Goal: Check status: Check status

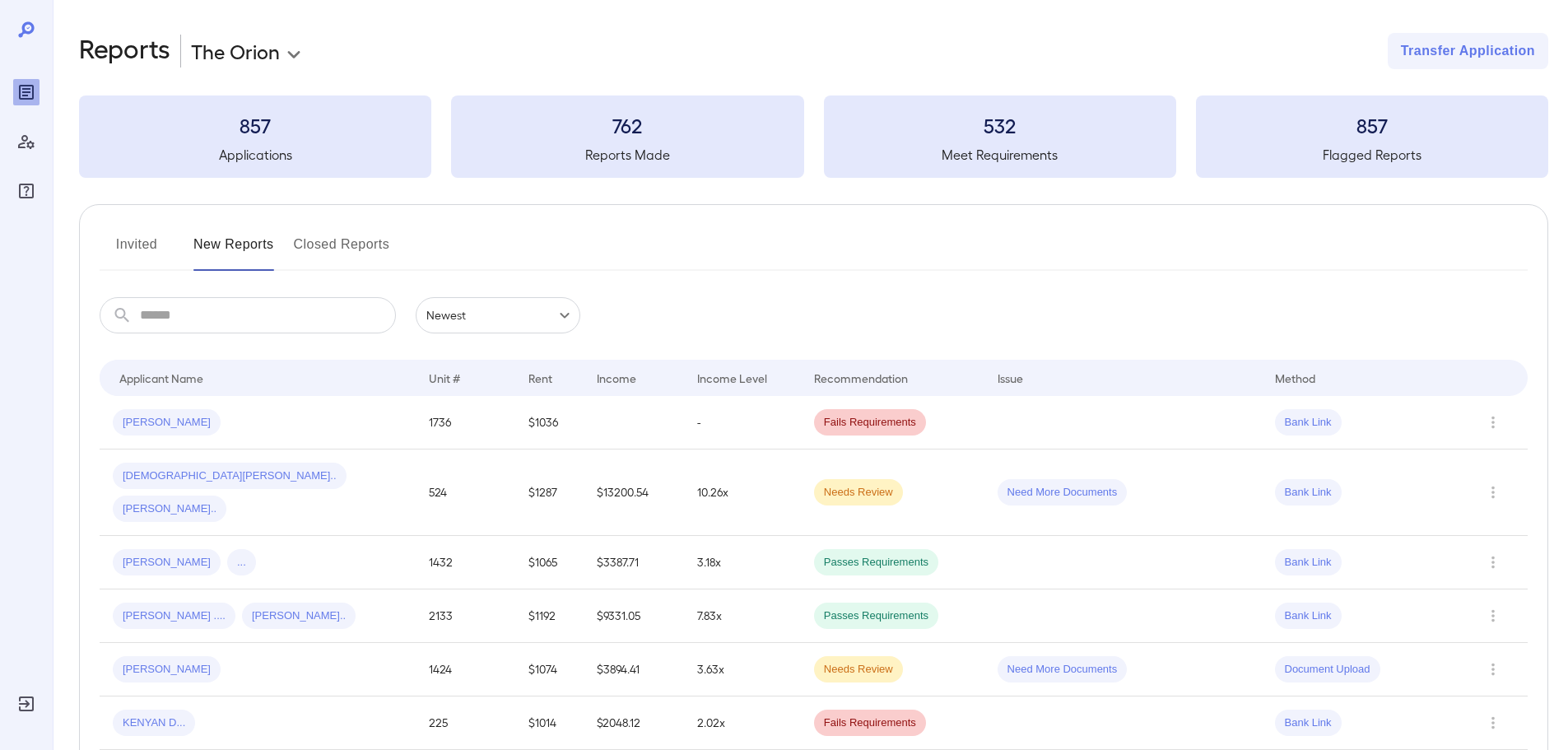
click at [249, 311] on input "text" at bounding box center [267, 315] width 256 height 36
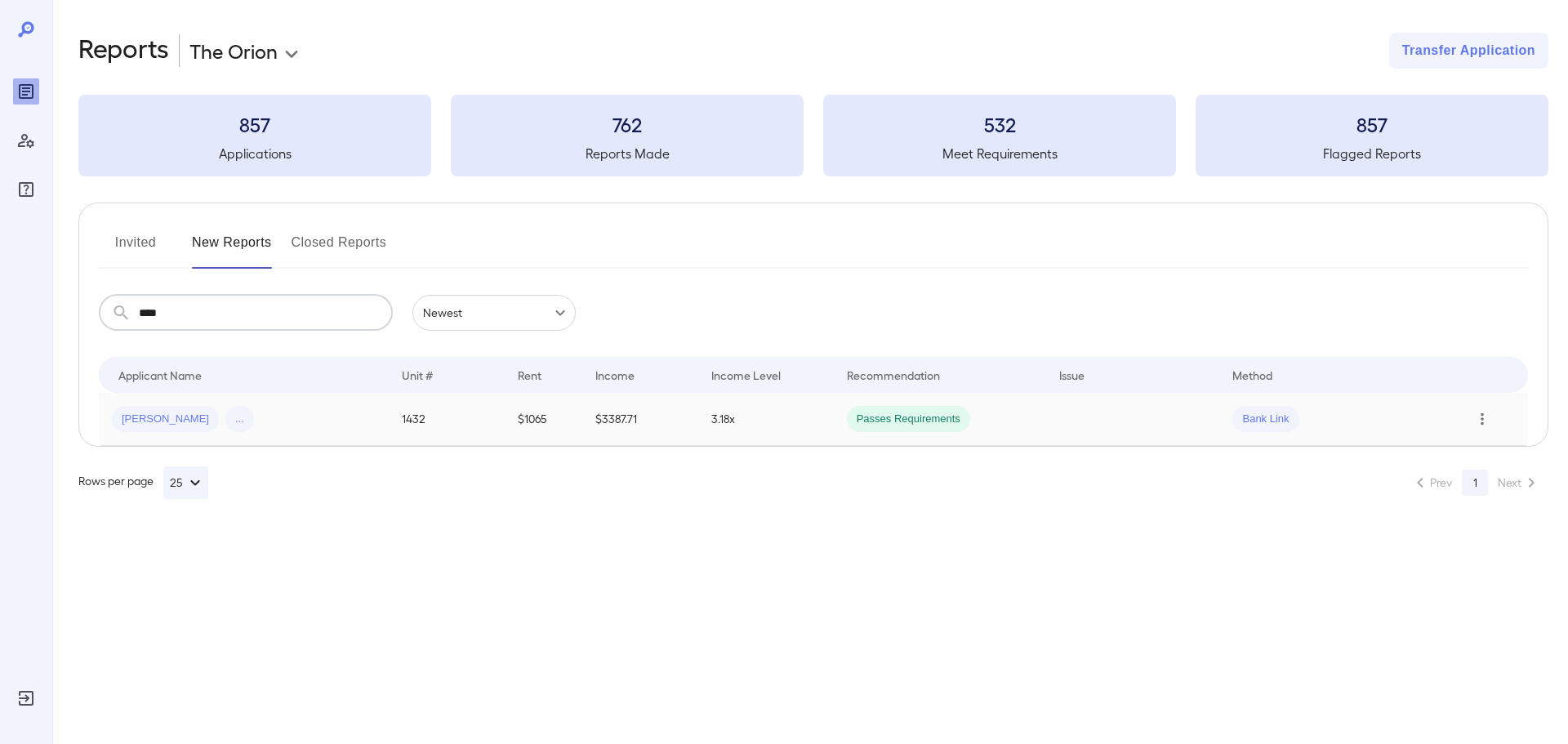
type input "****"
click at [1487, 423] on icon "Row Actions" at bounding box center [1482, 418] width 18 height 19
click at [1479, 443] on li "View Application" at bounding box center [1491, 451] width 129 height 26
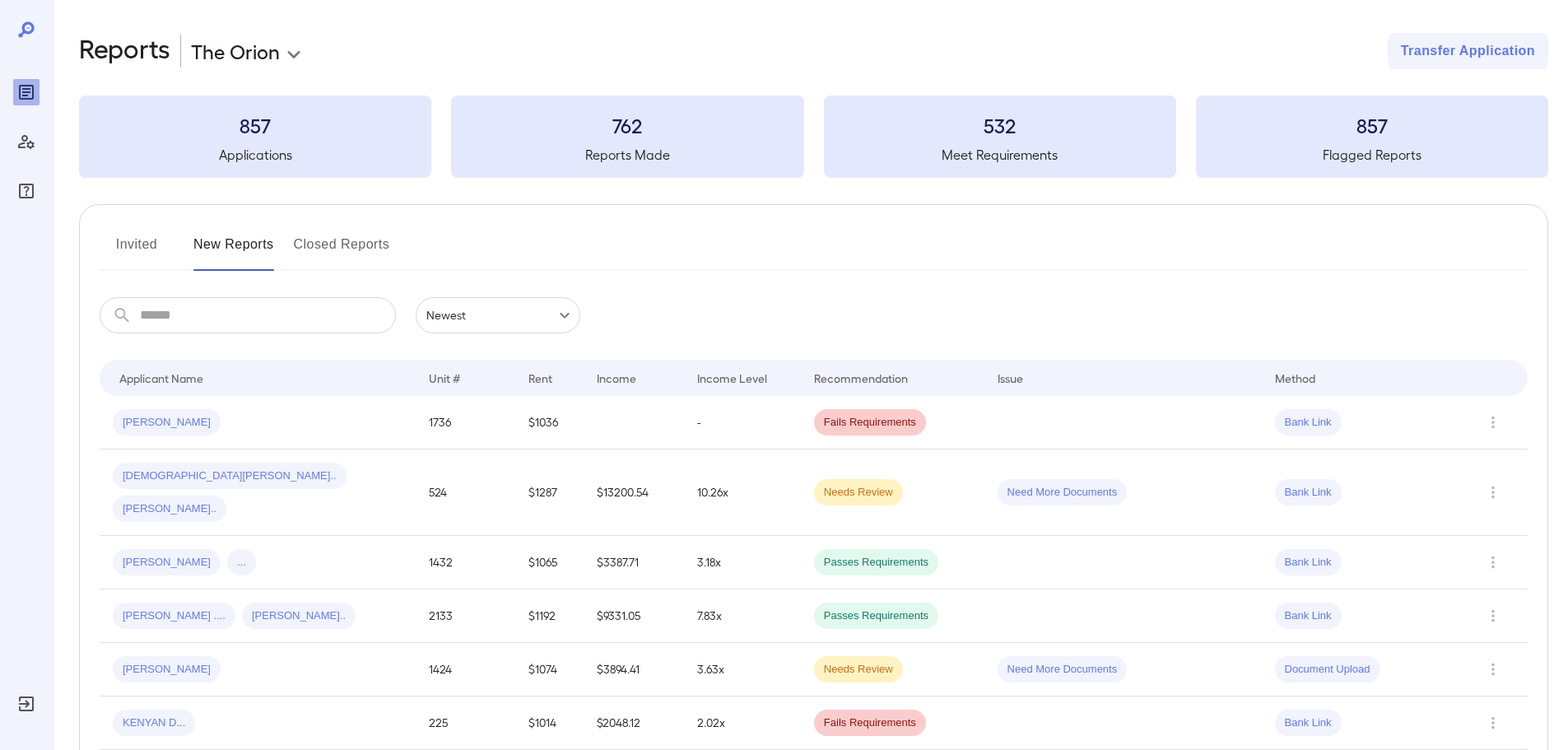
click at [209, 322] on input "text" at bounding box center [267, 315] width 256 height 36
click at [1484, 416] on icon "Row Actions" at bounding box center [1493, 422] width 18 height 19
click at [1514, 463] on li "View Application" at bounding box center [1503, 455] width 130 height 26
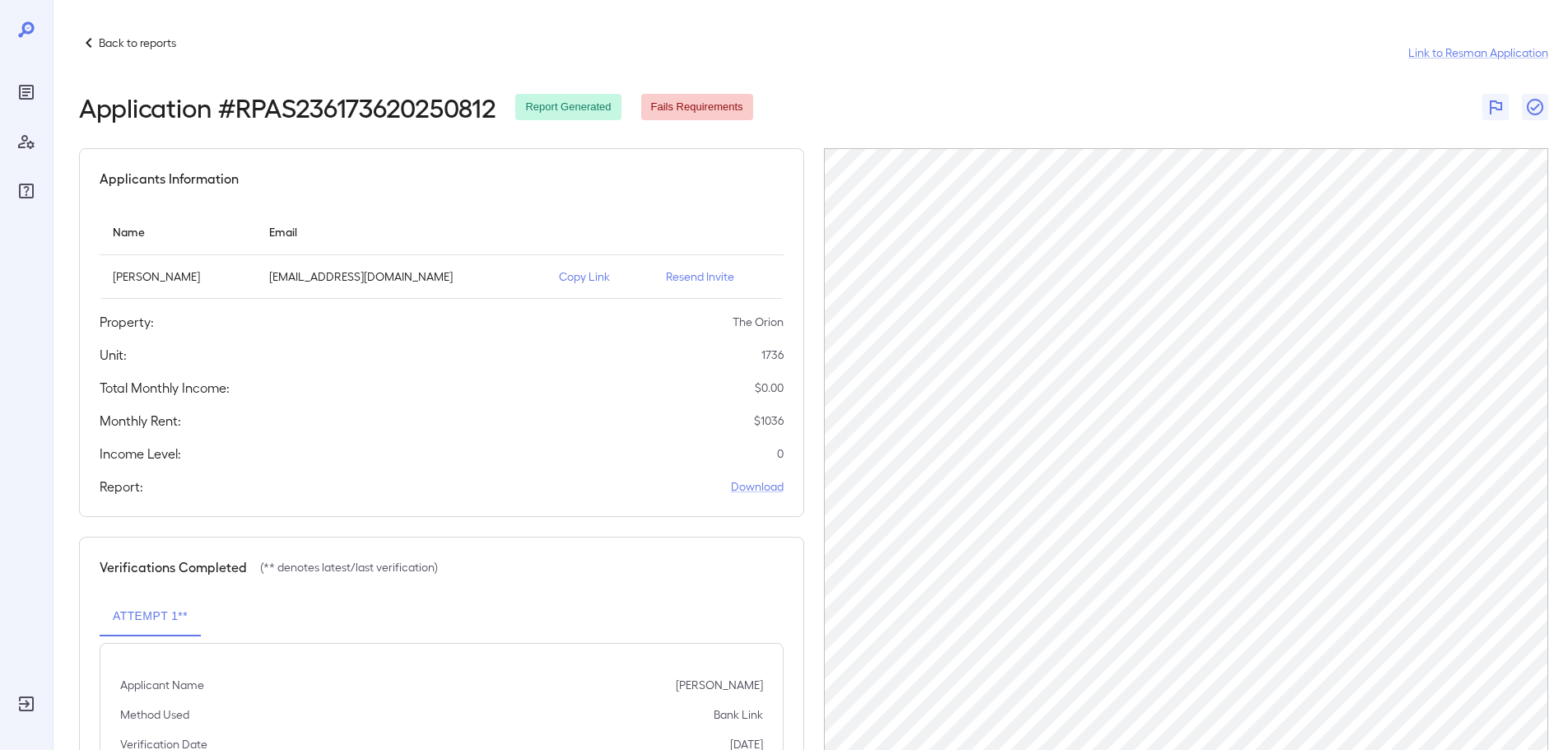
drag, startPoint x: 571, startPoint y: 275, endPoint x: 557, endPoint y: 278, distance: 14.3
click at [559, 278] on p "Copy Link" at bounding box center [599, 276] width 80 height 16
